Goal: Transaction & Acquisition: Purchase product/service

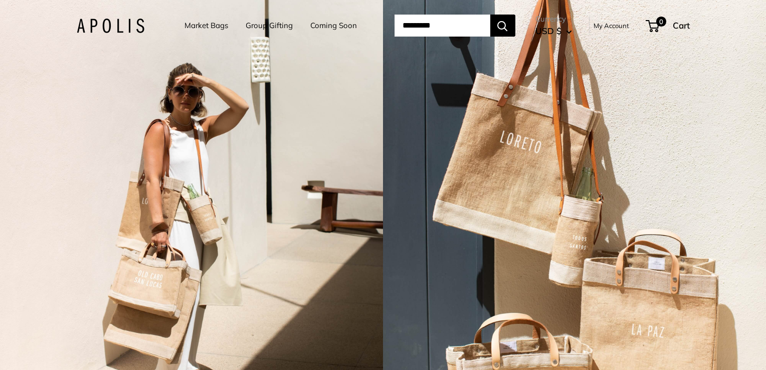
click at [207, 25] on link "Market Bags" at bounding box center [207, 26] width 44 height 14
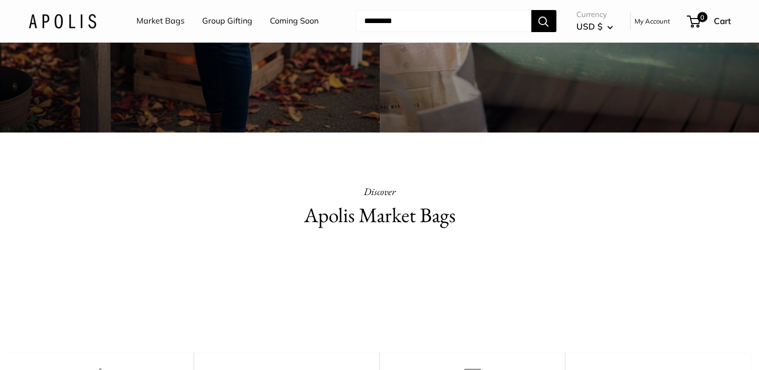
scroll to position [110, 0]
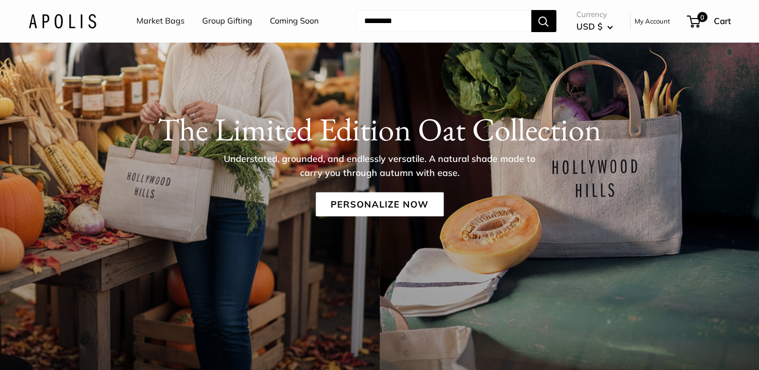
click at [266, 116] on h1 "The Limited Edition Oat Collection" at bounding box center [380, 129] width 702 height 38
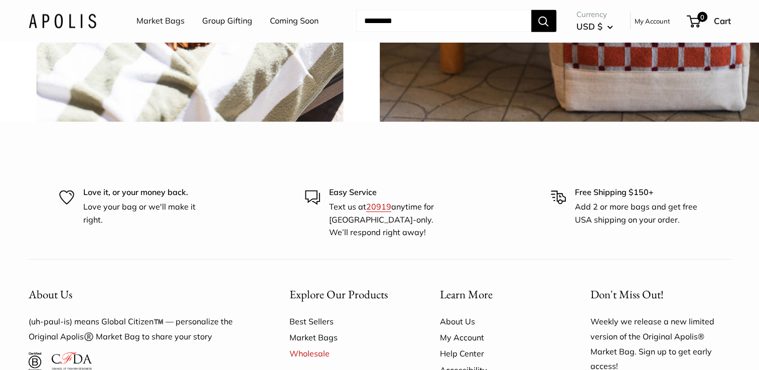
scroll to position [2517, 0]
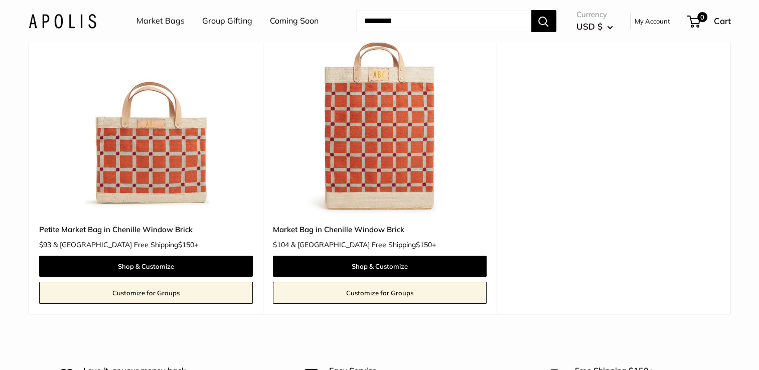
scroll to position [150, 0]
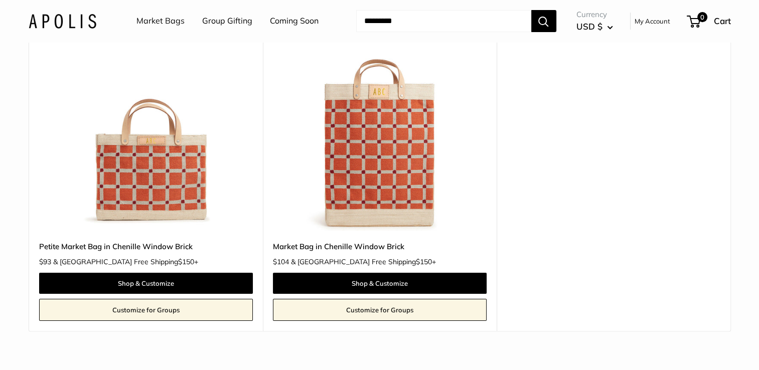
click at [0, 0] on img at bounding box center [0, 0] width 0 height 0
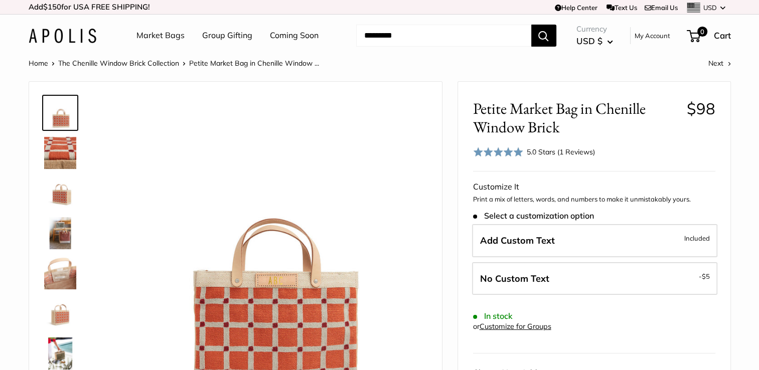
click at [74, 278] on img at bounding box center [60, 273] width 32 height 32
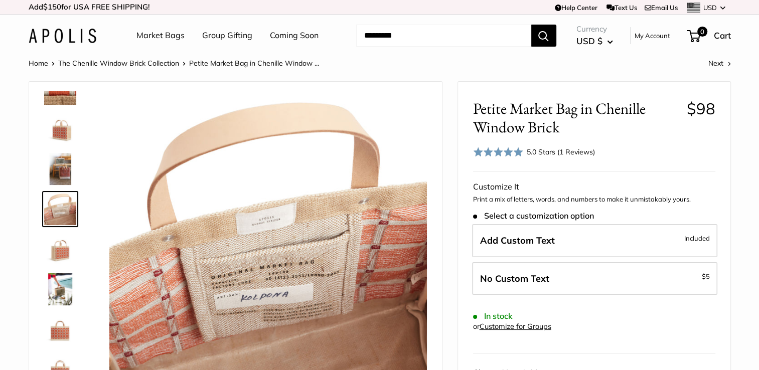
click at [168, 38] on link "Market Bags" at bounding box center [160, 35] width 48 height 15
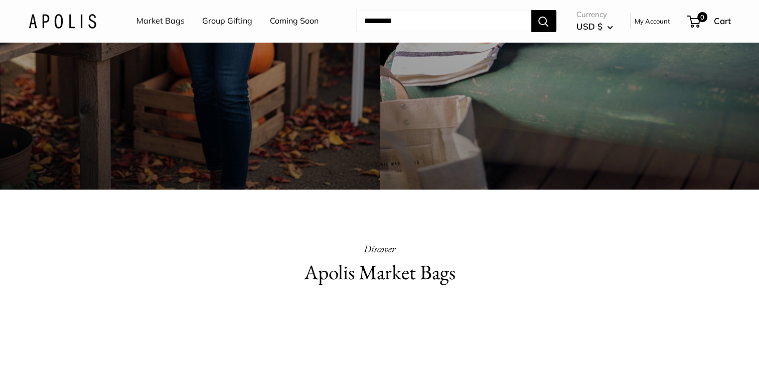
scroll to position [251, 0]
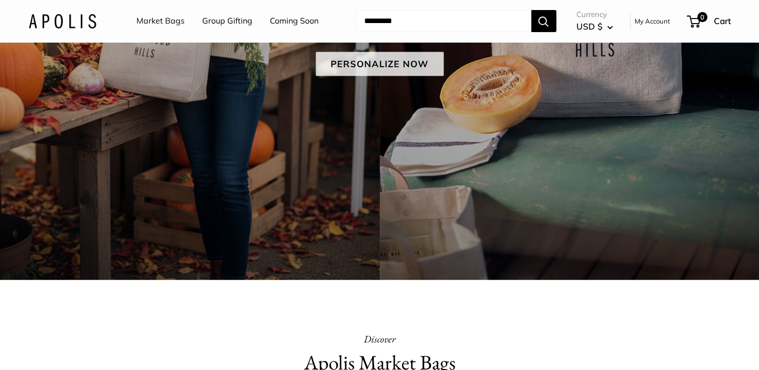
click at [411, 75] on link "Personalize Now" at bounding box center [379, 64] width 128 height 24
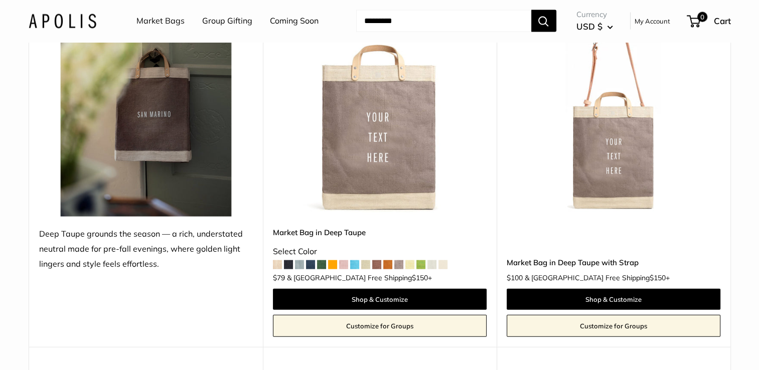
scroll to position [2306, 0]
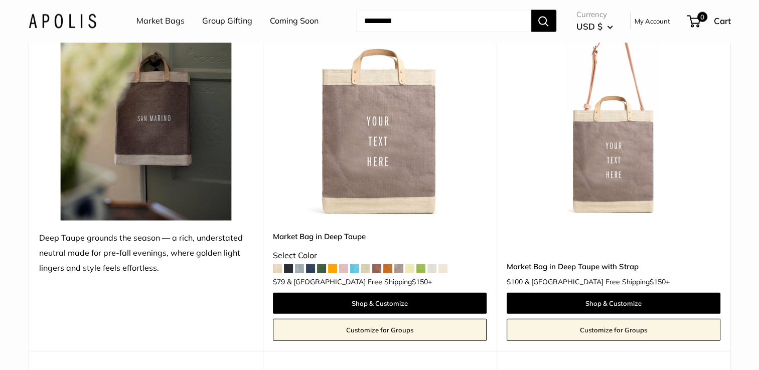
click at [0, 0] on img at bounding box center [0, 0] width 0 height 0
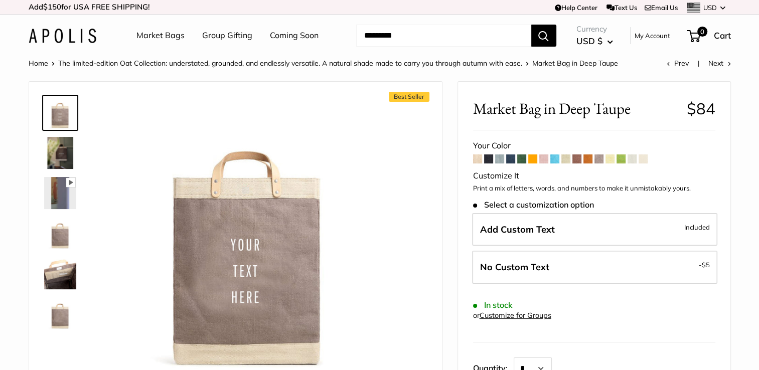
click at [60, 264] on div at bounding box center [64, 213] width 48 height 245
click at [61, 264] on img at bounding box center [60, 273] width 32 height 32
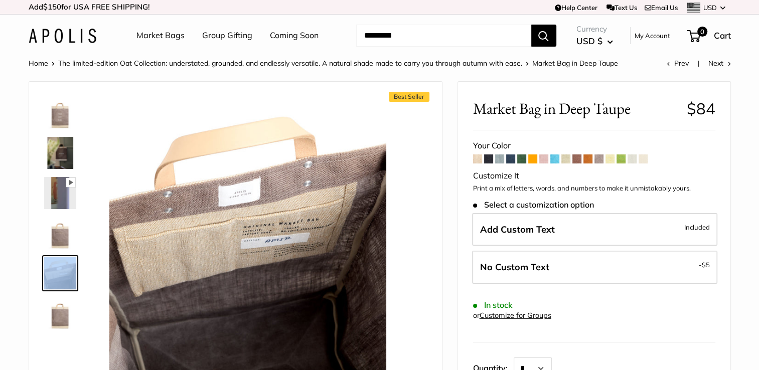
click at [67, 112] on img at bounding box center [60, 113] width 32 height 32
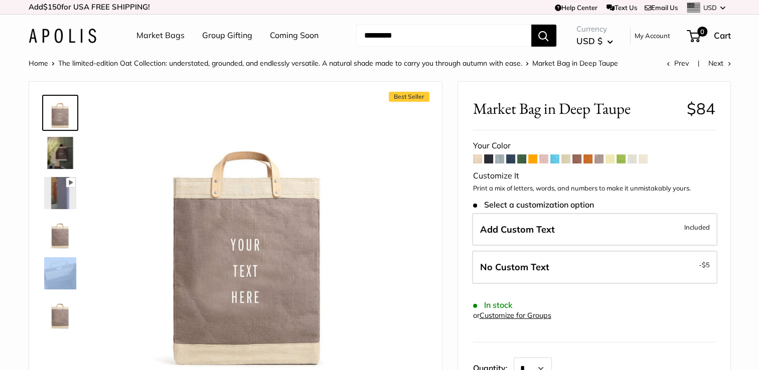
click at [479, 159] on span at bounding box center [477, 158] width 9 height 9
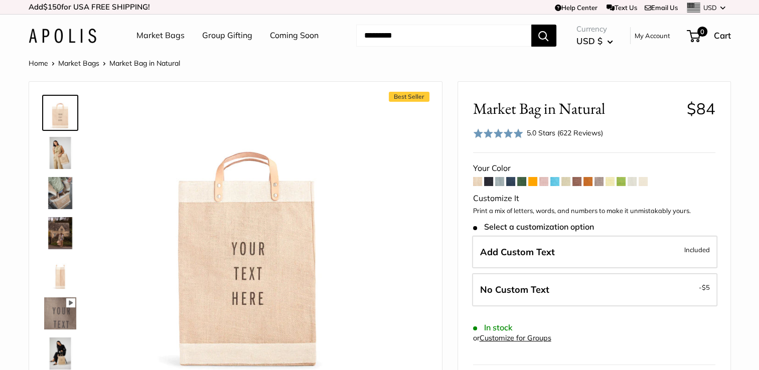
click at [490, 183] on span at bounding box center [488, 181] width 9 height 9
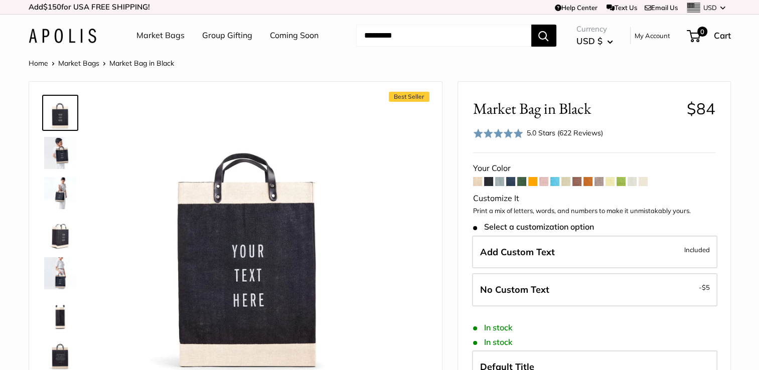
click at [597, 180] on span at bounding box center [598, 181] width 9 height 9
click at [58, 31] on img at bounding box center [63, 36] width 68 height 15
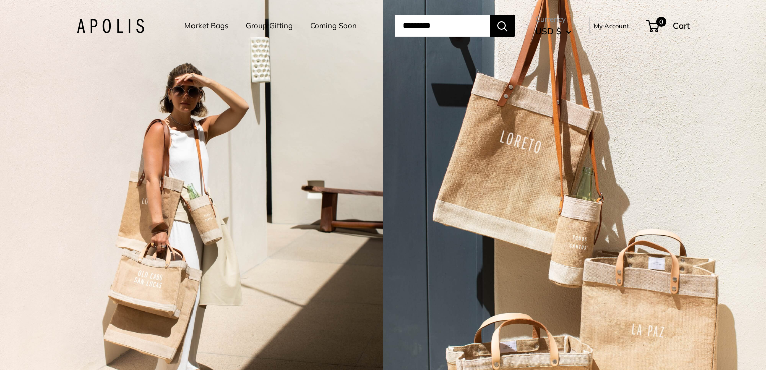
click at [348, 29] on link "Coming Soon" at bounding box center [333, 26] width 47 height 14
click at [211, 25] on link "Market Bags" at bounding box center [207, 26] width 44 height 14
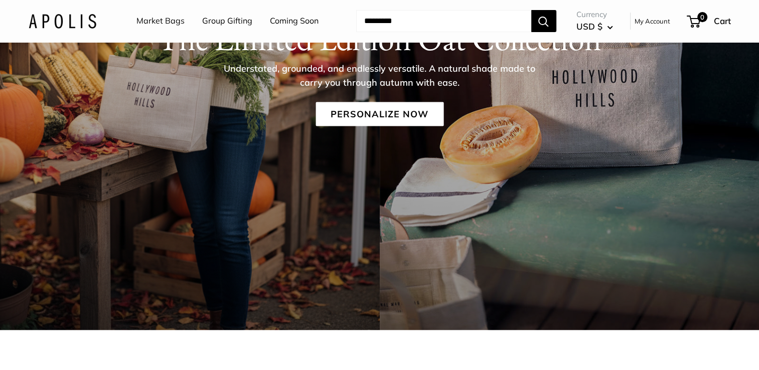
scroll to position [201, 0]
click at [381, 114] on link "Personalize Now" at bounding box center [379, 114] width 128 height 24
